Goal: Transaction & Acquisition: Purchase product/service

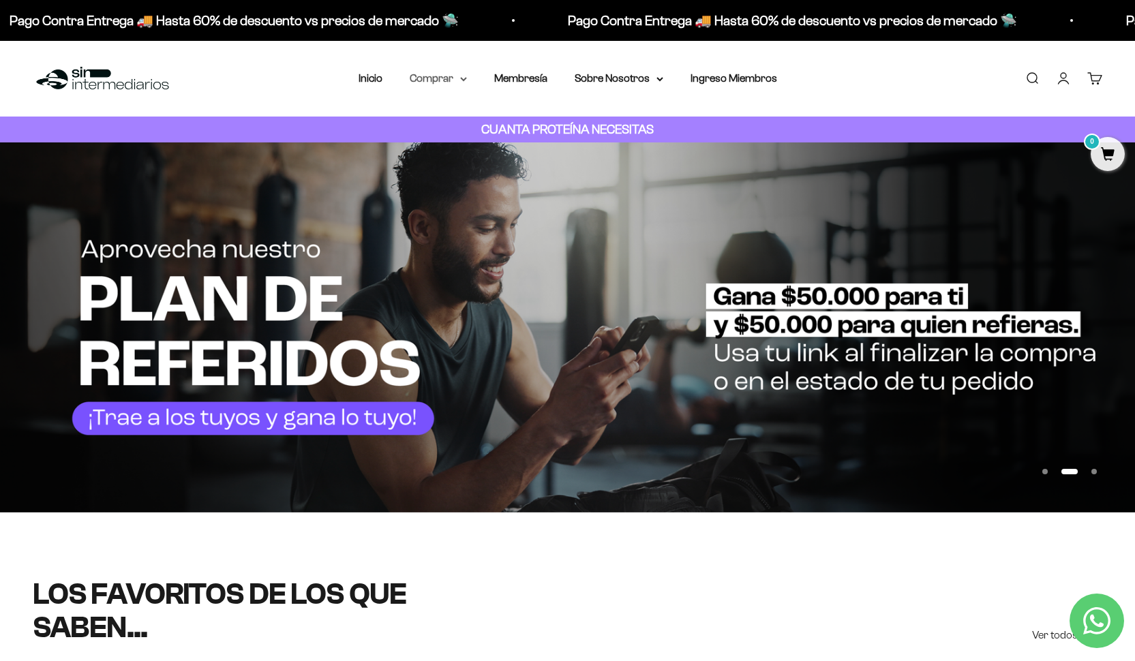
click at [461, 80] on icon at bounding box center [463, 79] width 5 height 3
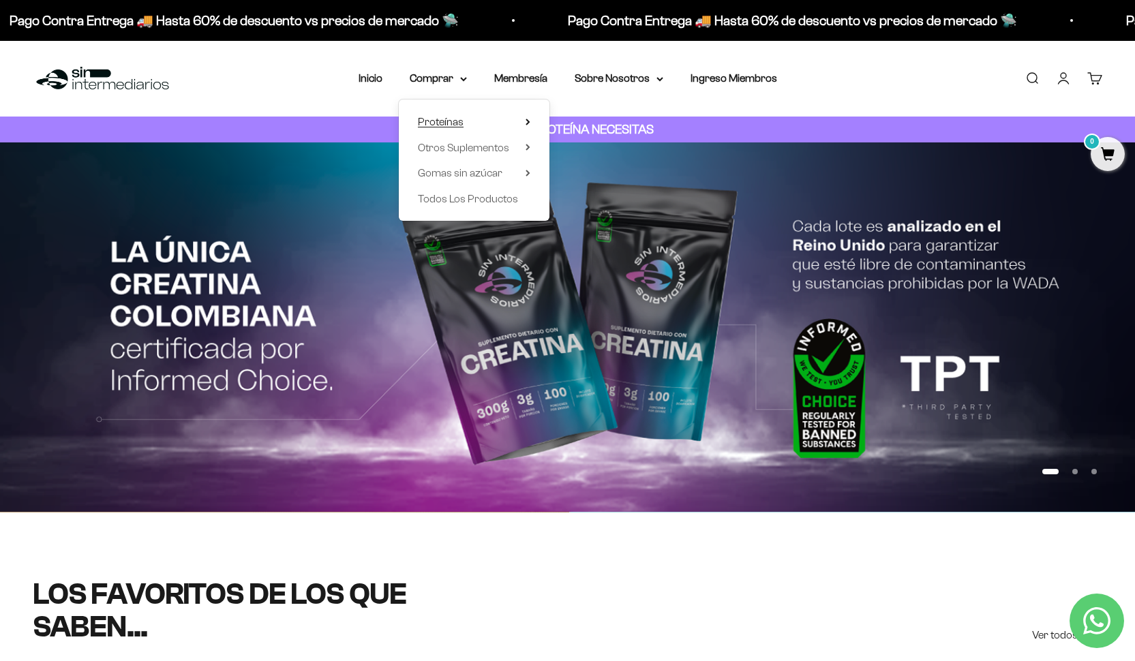
click at [526, 121] on icon at bounding box center [527, 121] width 3 height 5
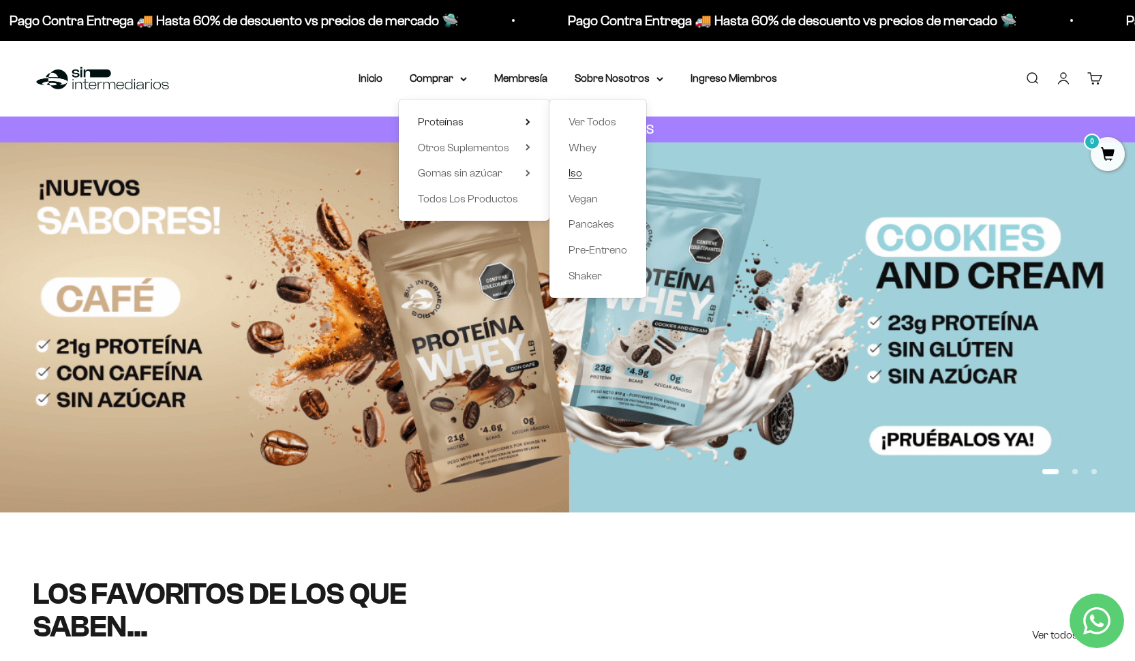
click at [570, 169] on span "Iso" at bounding box center [576, 173] width 14 height 12
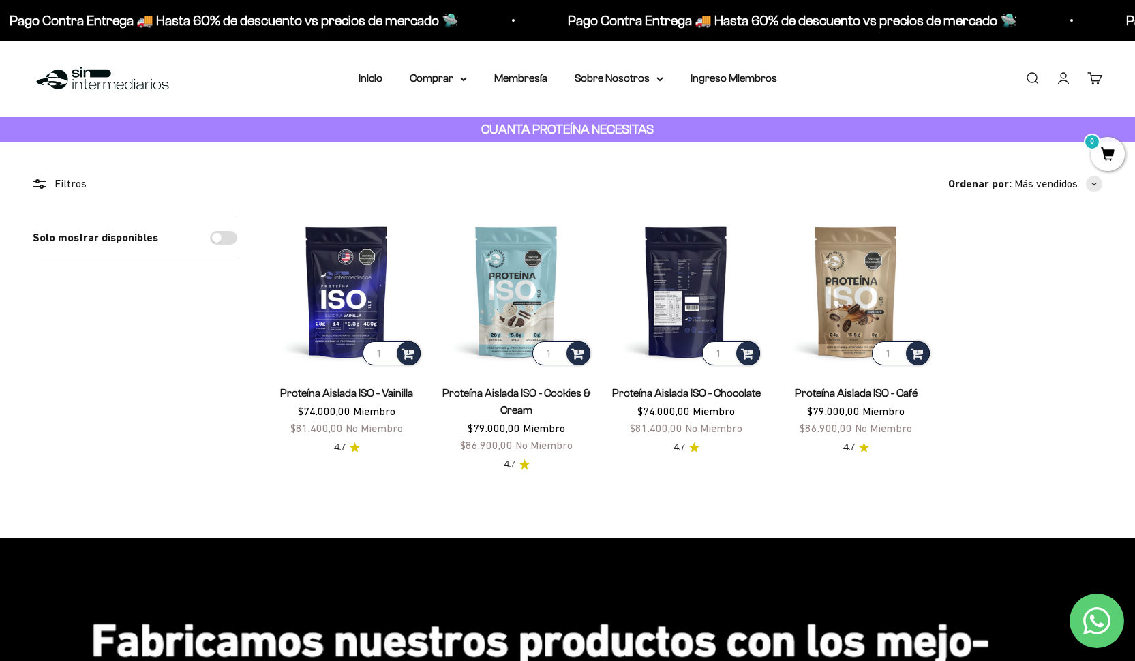
click at [713, 284] on img at bounding box center [686, 291] width 153 height 153
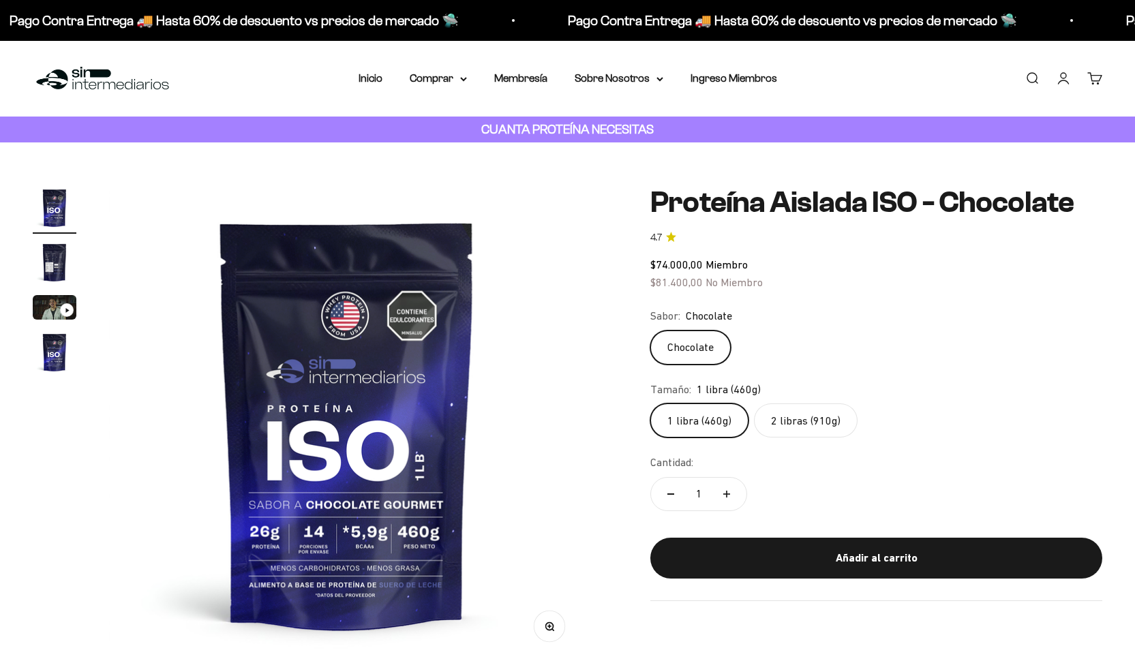
click at [675, 238] on icon "4.7 de 5.0 estrellas" at bounding box center [671, 237] width 10 height 10
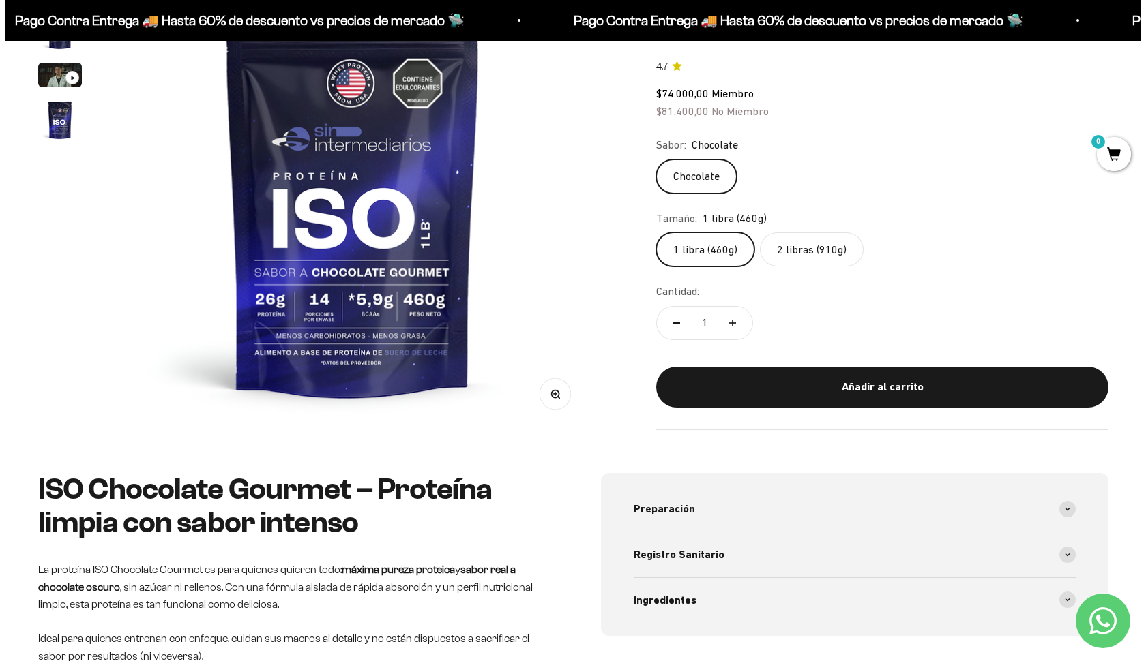
scroll to position [10, 0]
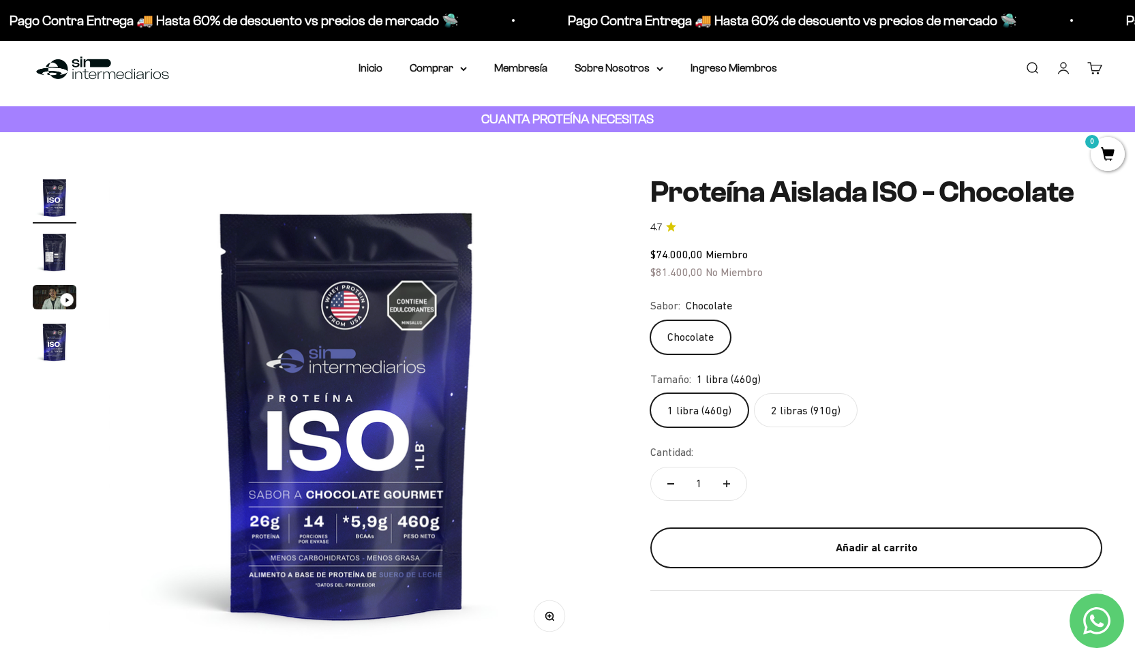
click at [834, 548] on div "Añadir al carrito" at bounding box center [877, 548] width 398 height 18
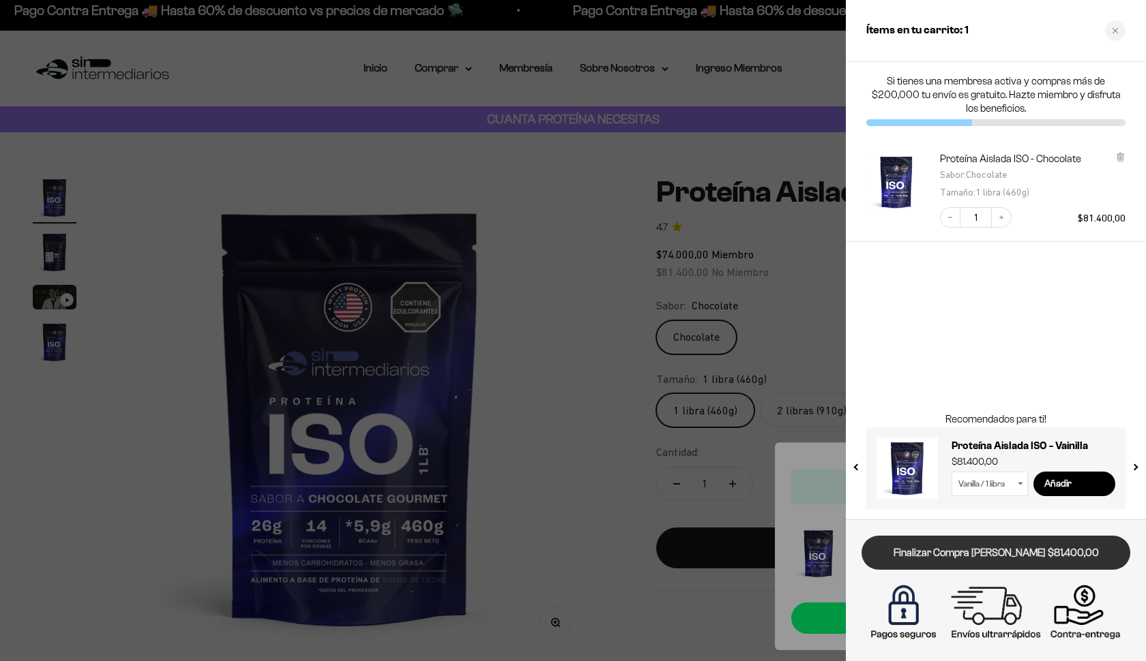
click at [927, 550] on link "Finalizar Compra [PERSON_NAME] $81.400,00" at bounding box center [995, 553] width 269 height 35
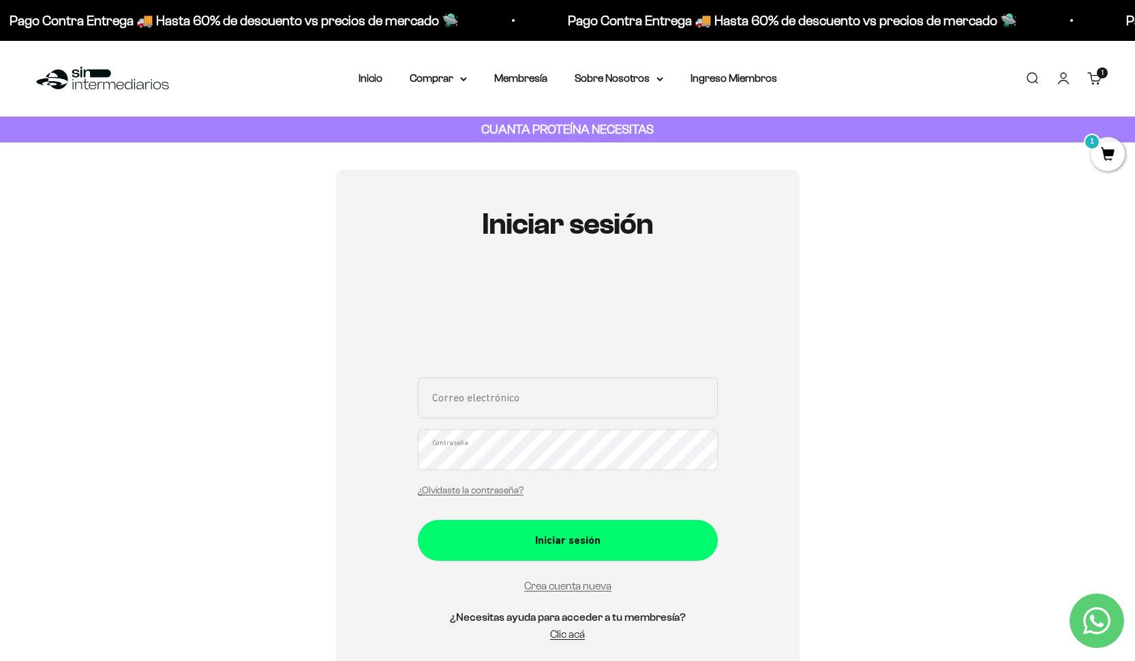
type input "[EMAIL_ADDRESS][DOMAIN_NAME]"
click at [567, 539] on button "Iniciar sesión" at bounding box center [568, 540] width 300 height 41
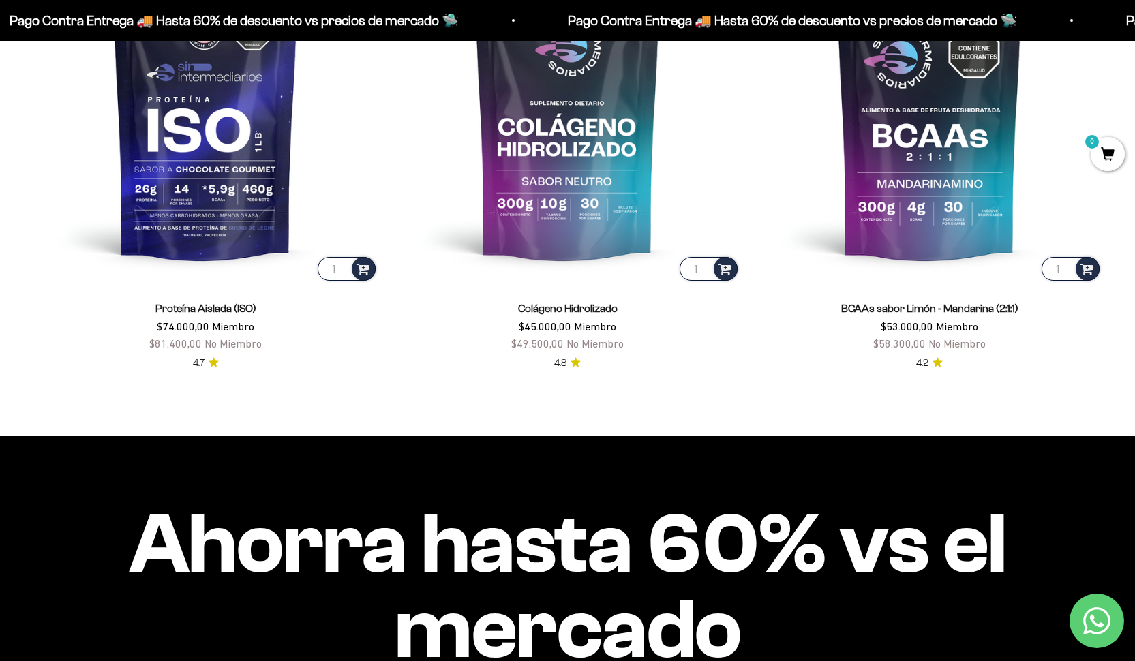
scroll to position [74, 0]
